Goal: Information Seeking & Learning: Learn about a topic

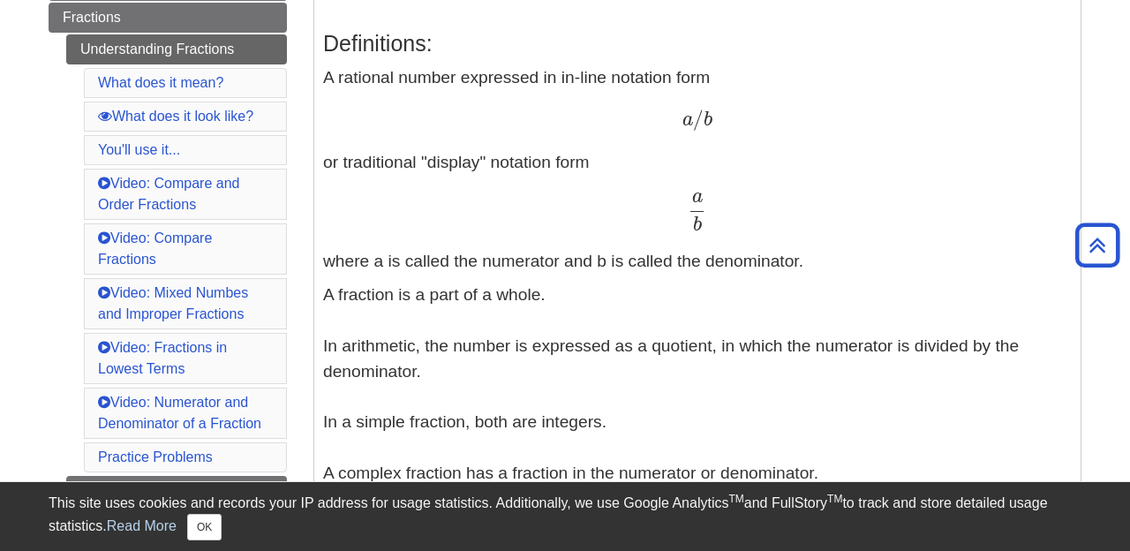
scroll to position [379, 0]
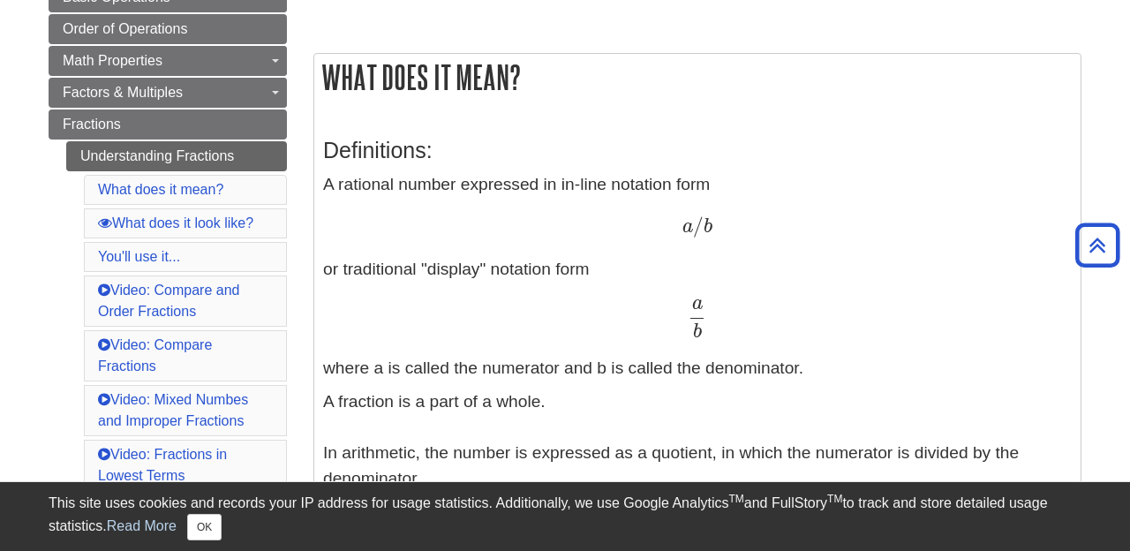
scroll to position [273, 0]
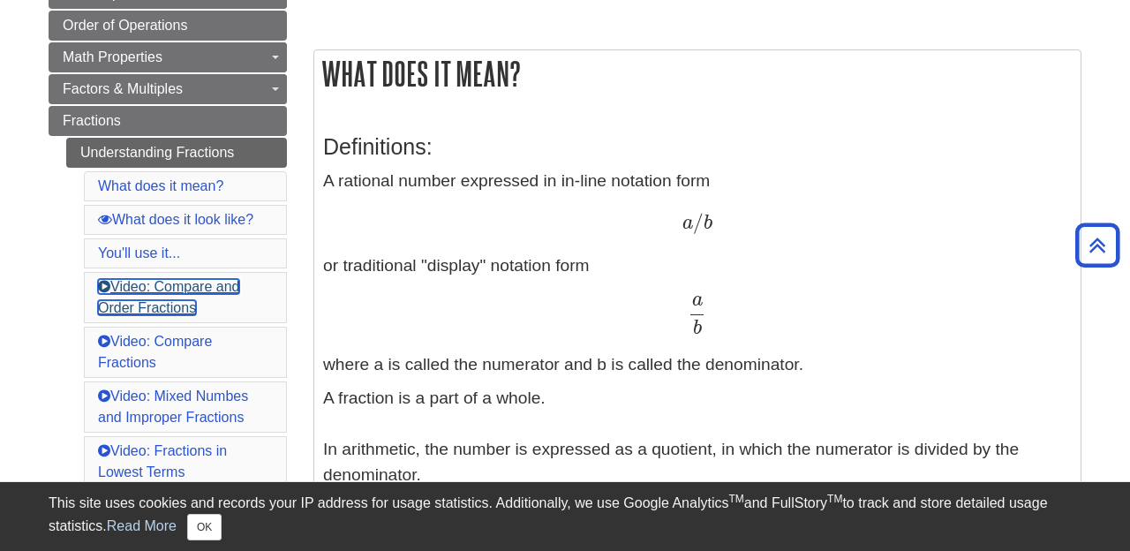
click at [158, 292] on link "Video: Compare and Order Fractions" at bounding box center [168, 297] width 141 height 36
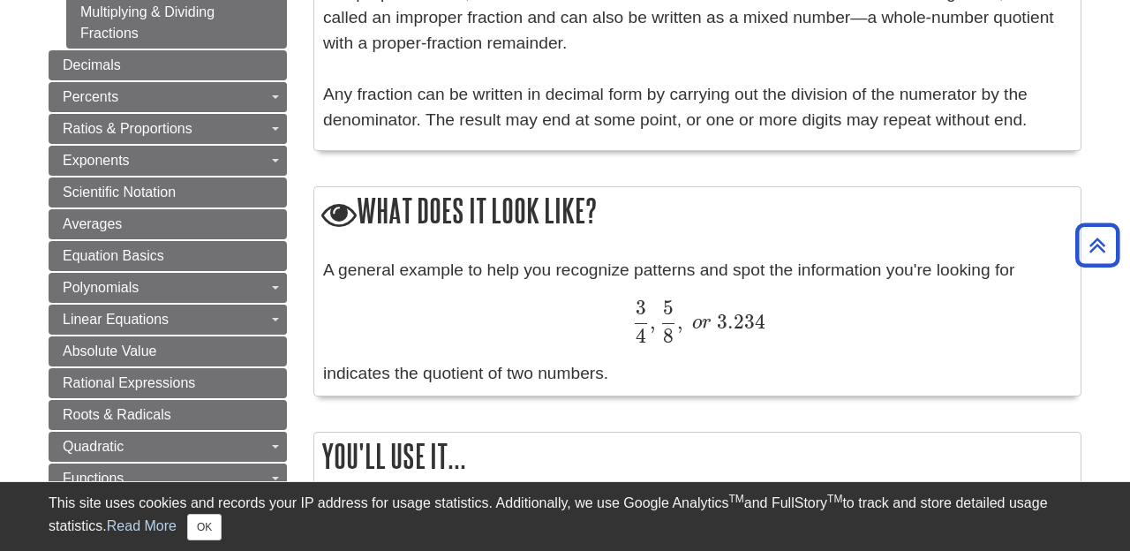
scroll to position [906, 0]
